Goal: Task Accomplishment & Management: Use online tool/utility

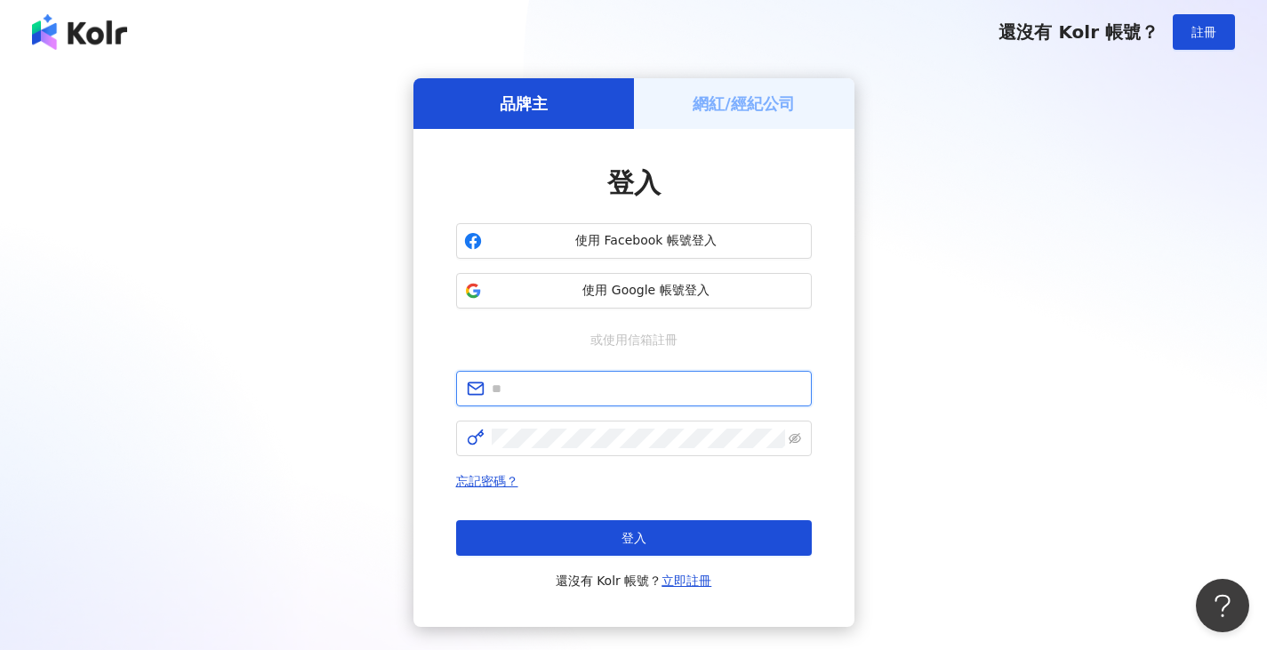
type input "**********"
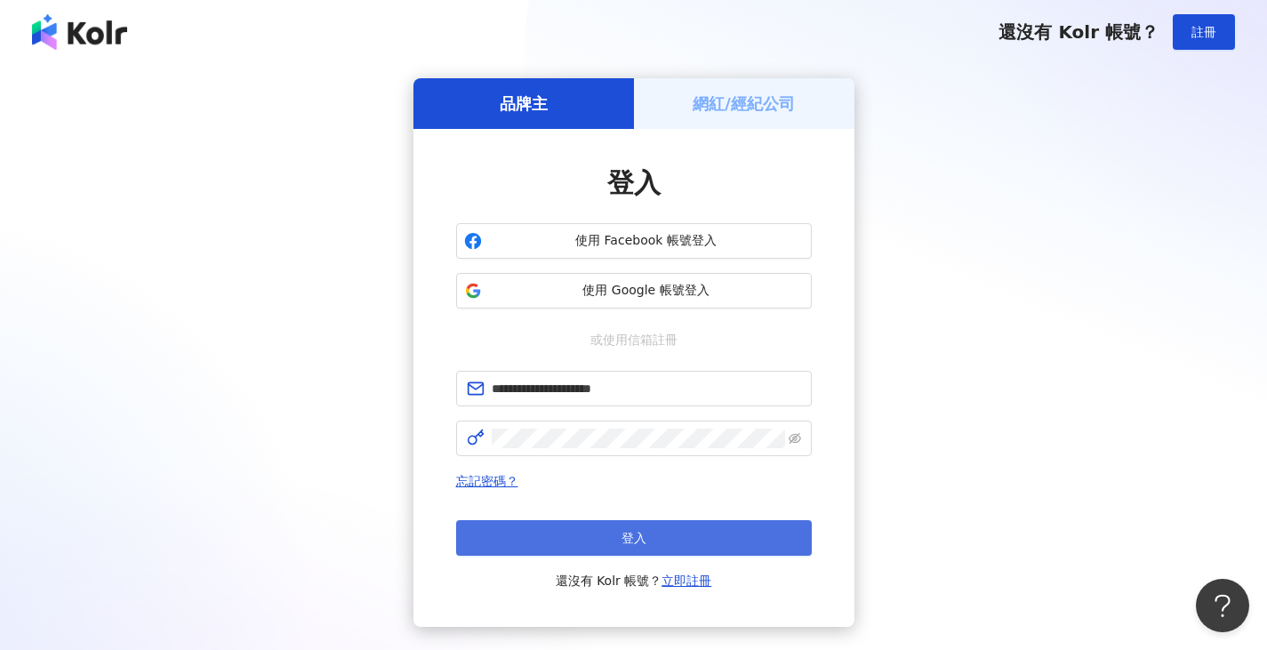
click at [628, 537] on span "登入" at bounding box center [633, 538] width 25 height 14
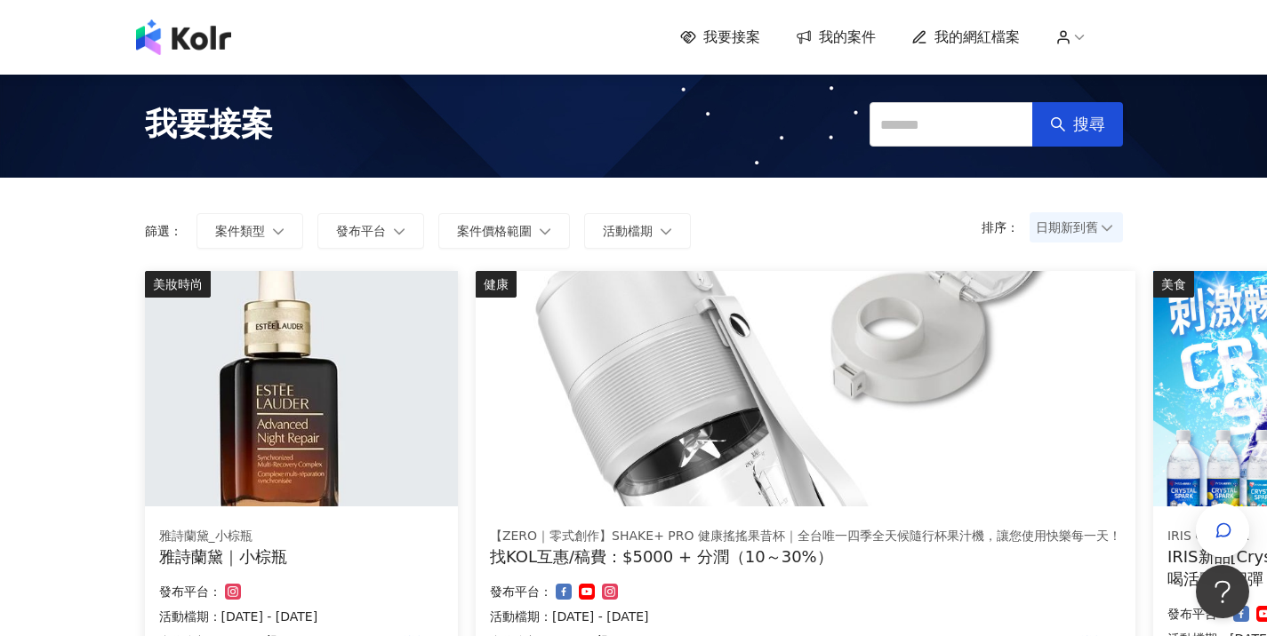
click at [844, 32] on span "我的案件" at bounding box center [847, 38] width 57 height 20
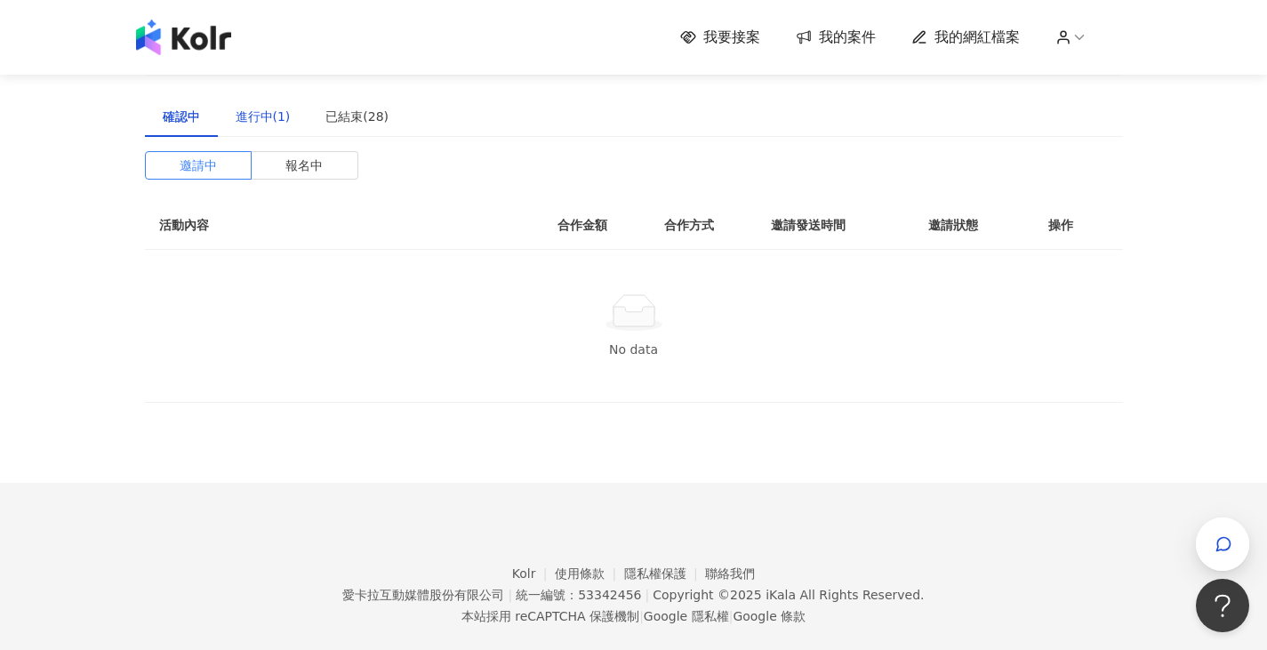
click at [262, 116] on div "進行中(1)" at bounding box center [263, 117] width 55 height 20
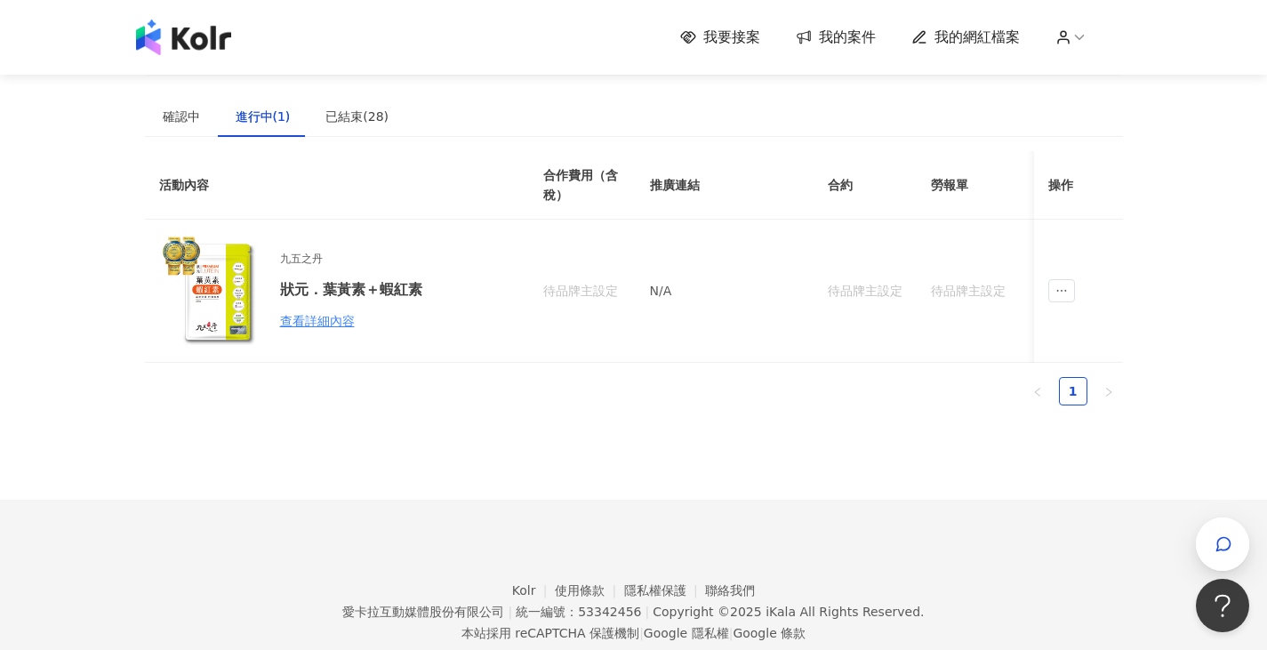
click at [756, 42] on span "我要接案" at bounding box center [731, 38] width 57 height 20
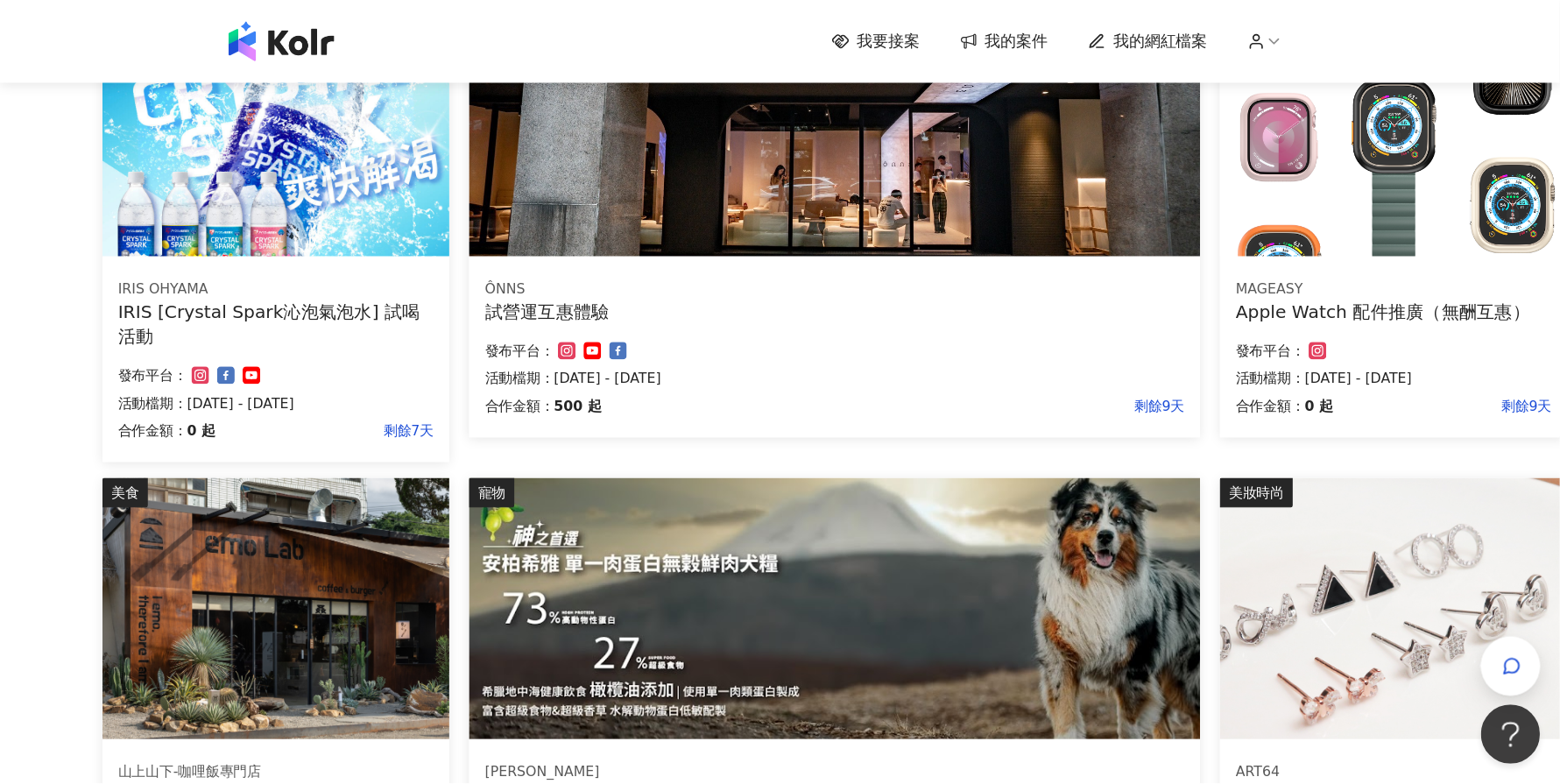
scroll to position [700, 34]
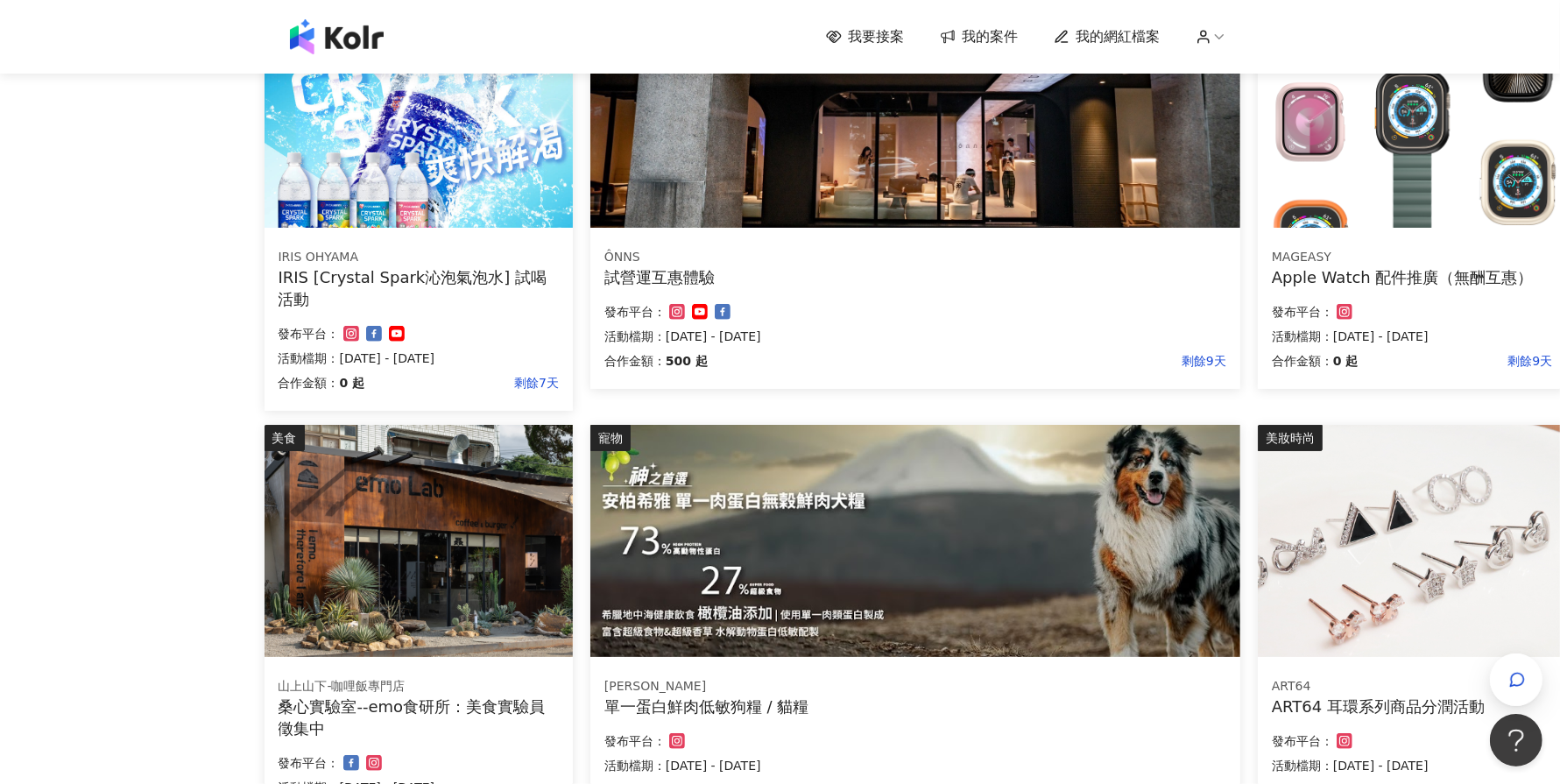
drag, startPoint x: 1052, startPoint y: 4, endPoint x: 224, endPoint y: 363, distance: 902.5
click at [224, 363] on div "我要接案 我的案件 我的網紅檔案 我要接案 搜尋 排序： 日期新到舊 篩選： 案件類型 發布平台 案件價格範圍 活動檔期 清除 套用 美妝時尚 雅詩蘭黛_小棕…" at bounding box center [745, 234] width 1560 height 1870
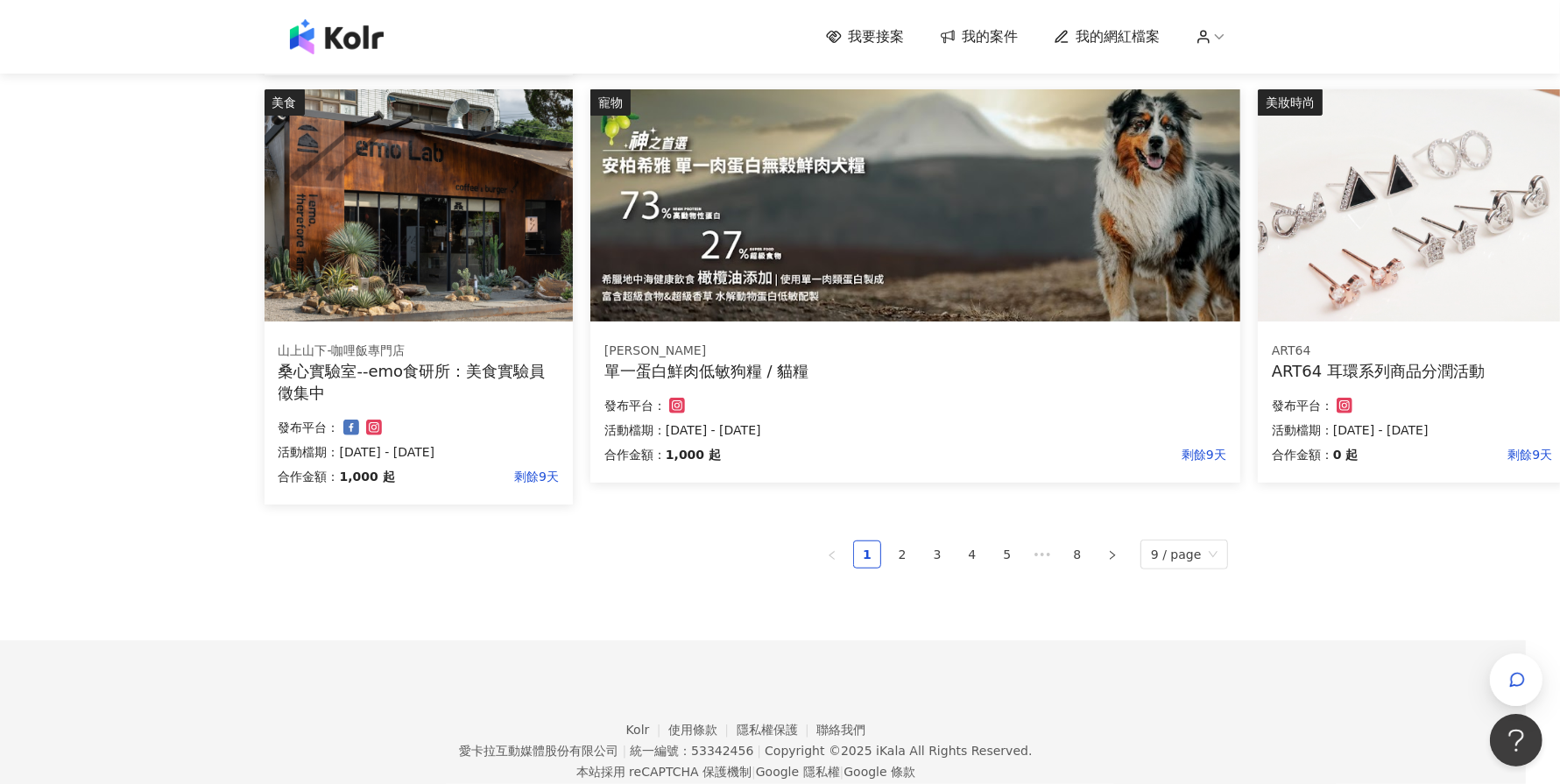
scroll to position [1085, 34]
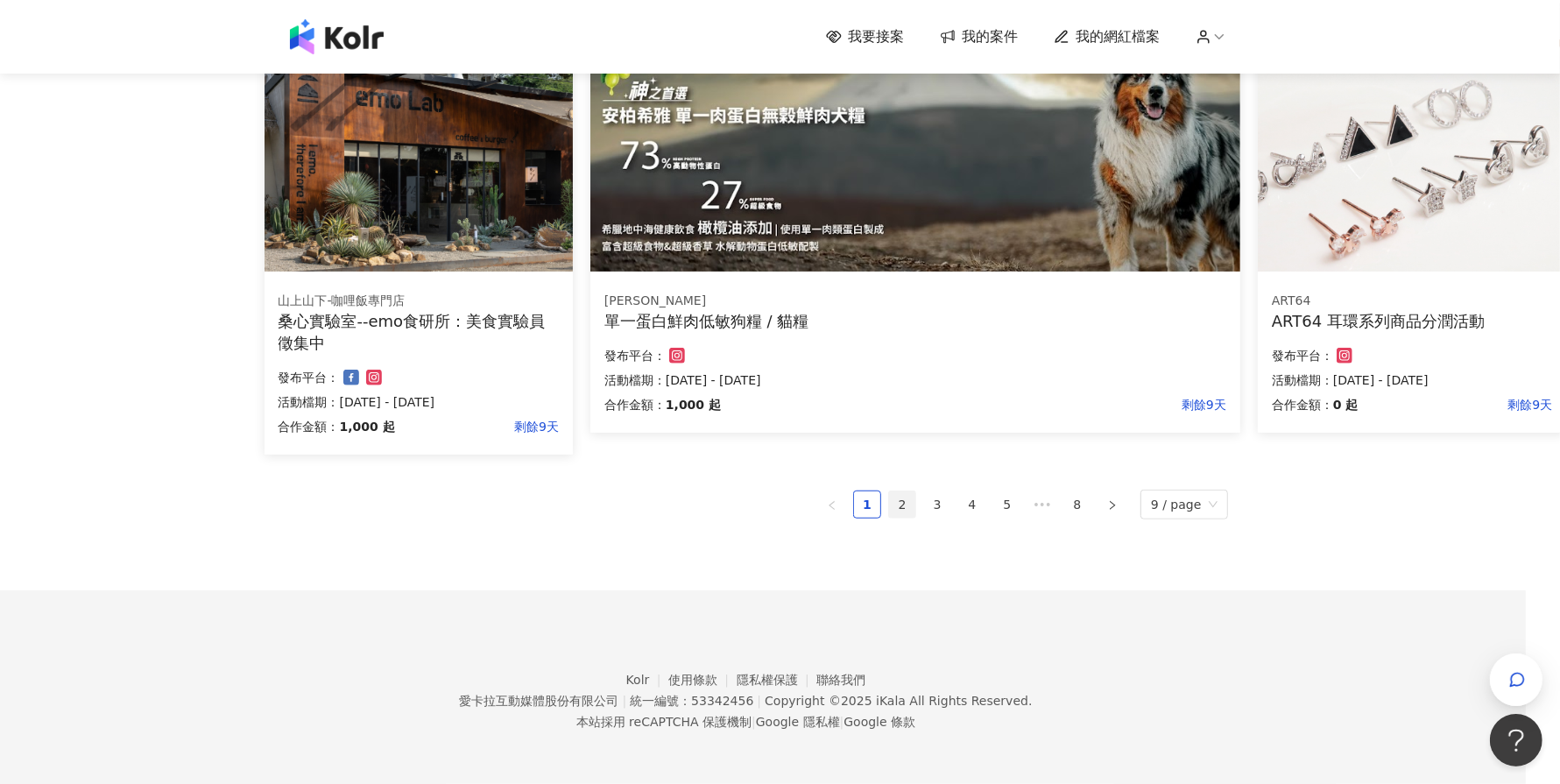
click at [911, 494] on link "2" at bounding box center [902, 504] width 27 height 27
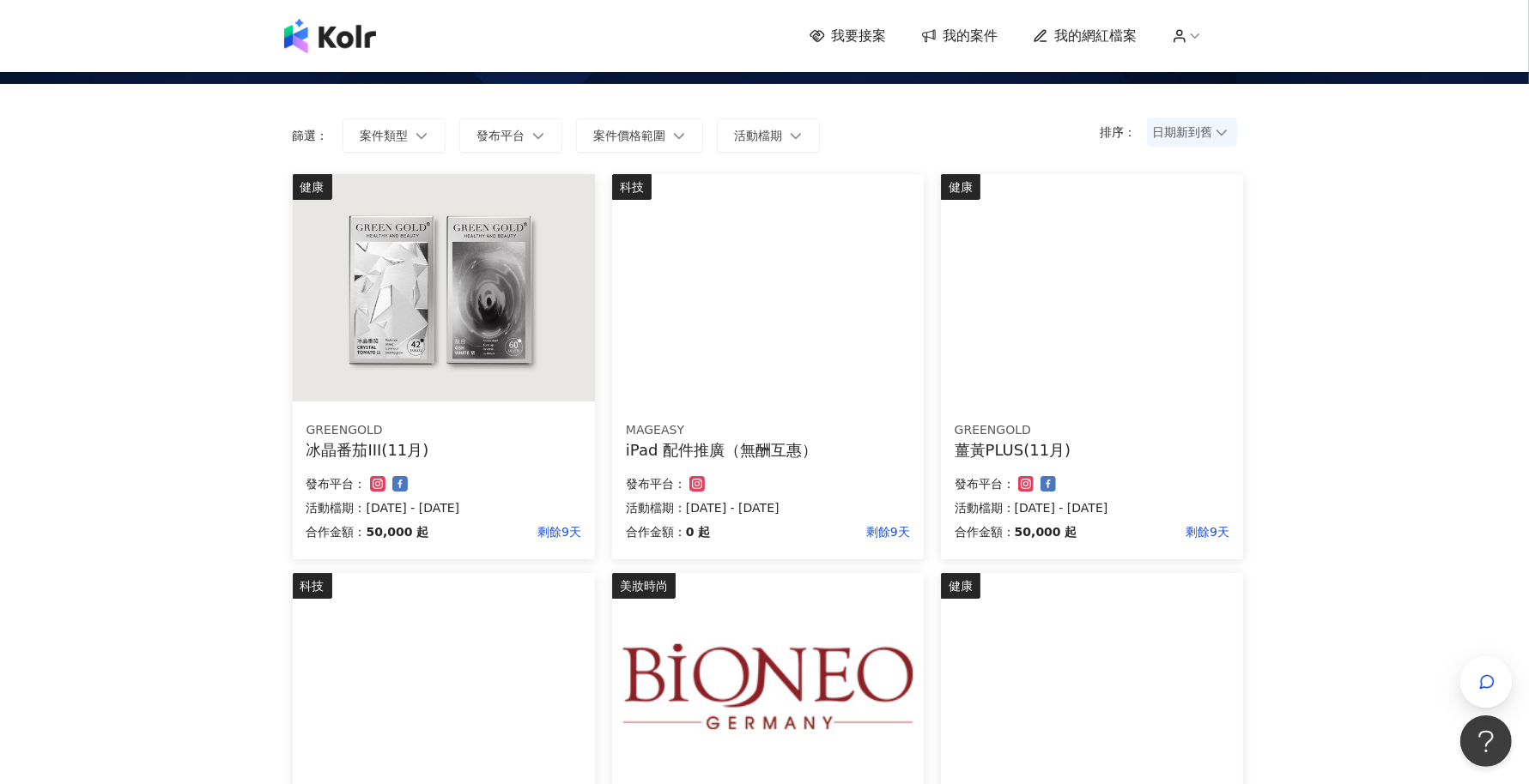
scroll to position [61, 0]
